Goal: Transaction & Acquisition: Book appointment/travel/reservation

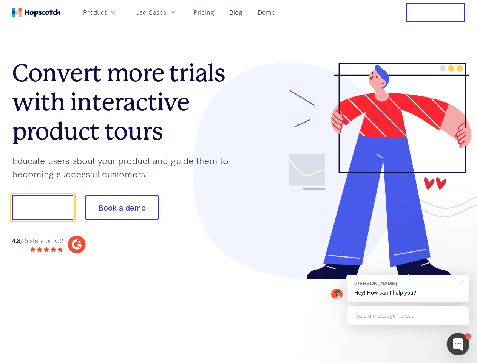
click at [239, 181] on div at bounding box center [352, 171] width 227 height 217
click at [107, 12] on span "Product" at bounding box center [94, 12] width 23 height 9
click at [166, 12] on span "Use Cases" at bounding box center [150, 12] width 31 height 9
click at [436, 12] on button "Free Trial" at bounding box center [435, 12] width 59 height 19
click at [42, 207] on button "Show me!" at bounding box center [42, 207] width 61 height 25
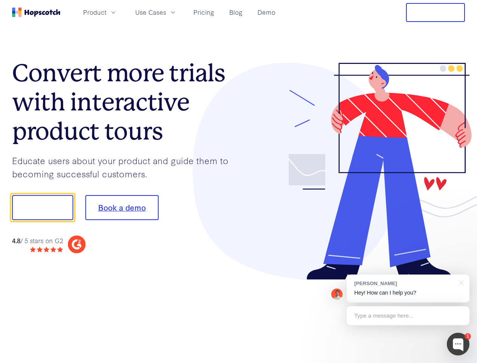
click at [122, 207] on button "Book a demo" at bounding box center [121, 207] width 73 height 25
click at [458, 344] on div at bounding box center [458, 343] width 23 height 23
click at [408, 288] on div "[PERSON_NAME] Hey! How can I help you?" at bounding box center [408, 288] width 123 height 28
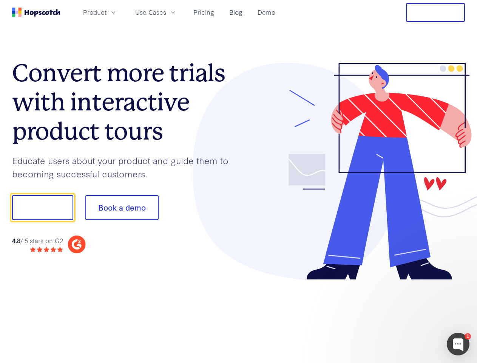
click at [460, 282] on div at bounding box center [399, 257] width 142 height 151
click at [408, 315] on div at bounding box center [399, 257] width 142 height 151
